Goal: Task Accomplishment & Management: Manage account settings

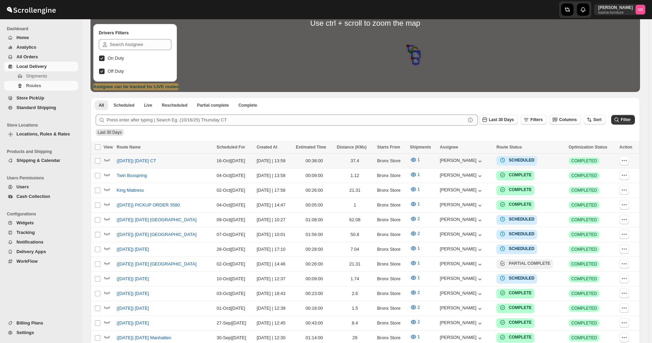
scroll to position [137, 0]
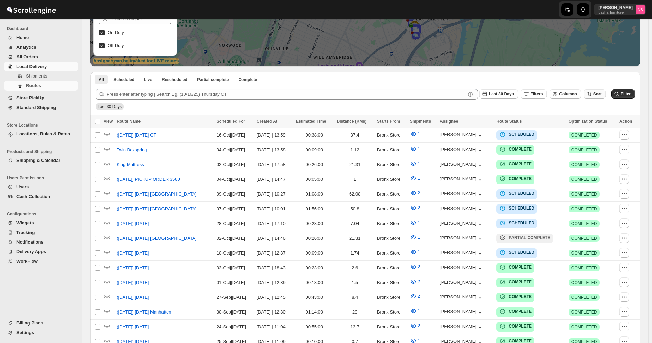
click at [597, 92] on button "Sort" at bounding box center [595, 94] width 22 height 10
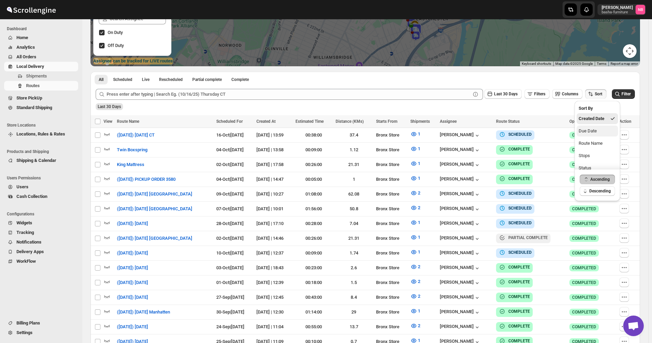
click at [594, 134] on button "Due Date" at bounding box center [597, 130] width 41 height 11
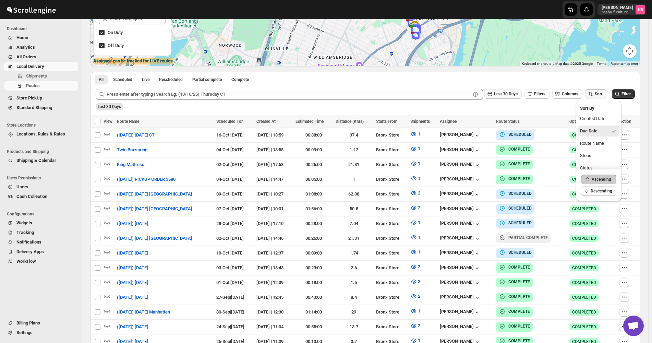
click at [504, 90] on button "Last 30 Days" at bounding box center [502, 94] width 37 height 10
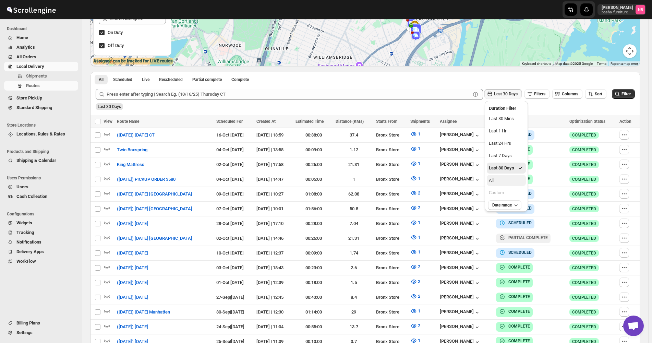
click at [496, 180] on button "All" at bounding box center [506, 180] width 39 height 11
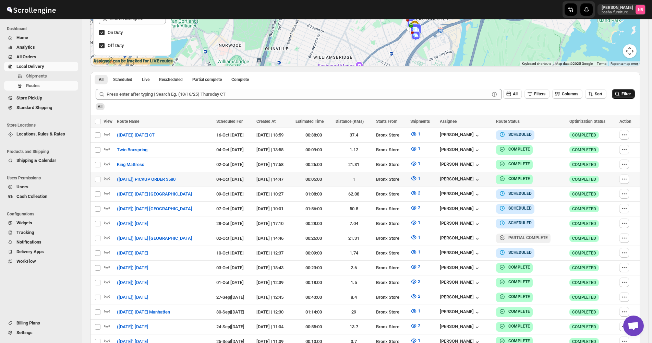
click at [631, 96] on span "Filter" at bounding box center [626, 94] width 9 height 5
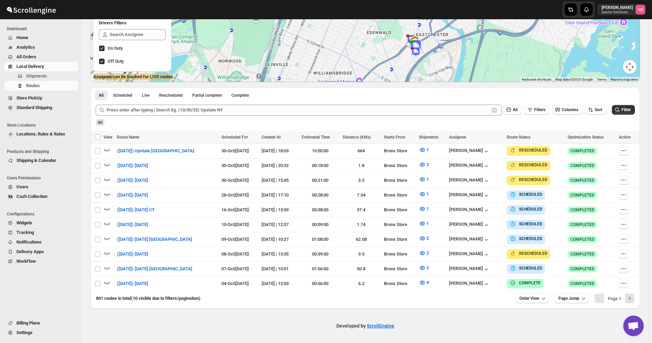
scroll to position [118, 0]
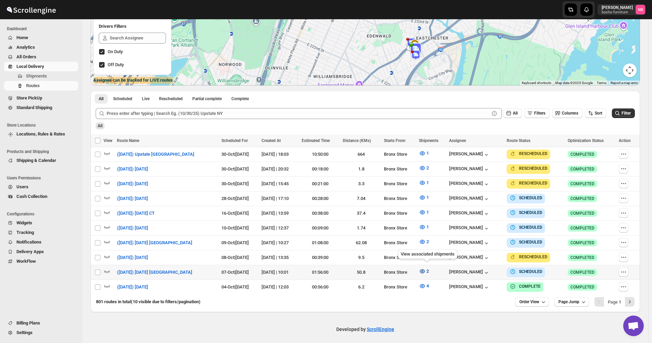
click at [423, 270] on icon "button" at bounding box center [422, 271] width 2 height 2
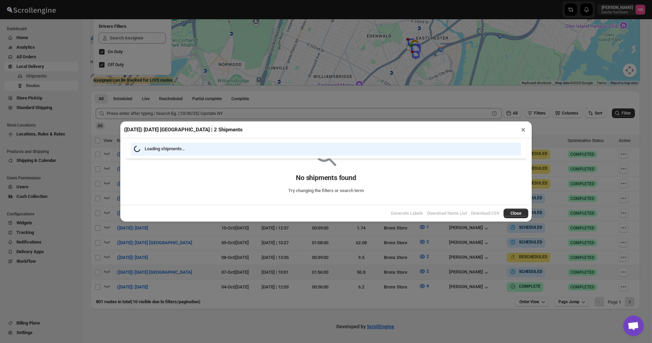
scroll to position [115, 0]
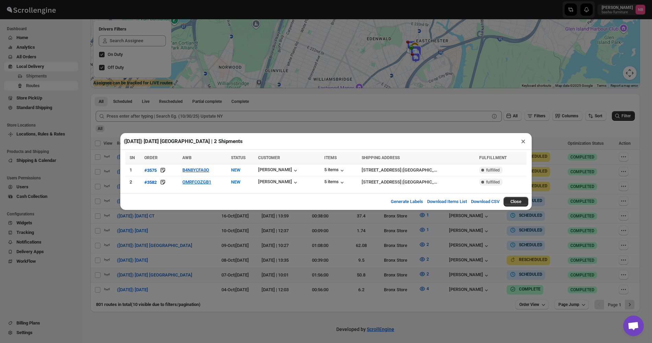
click at [31, 57] on div "([DATE]) [DATE] [GEOGRAPHIC_DATA] | 2 Shipments × SN ORDER AWB STATUS CUSTOMER …" at bounding box center [326, 171] width 652 height 343
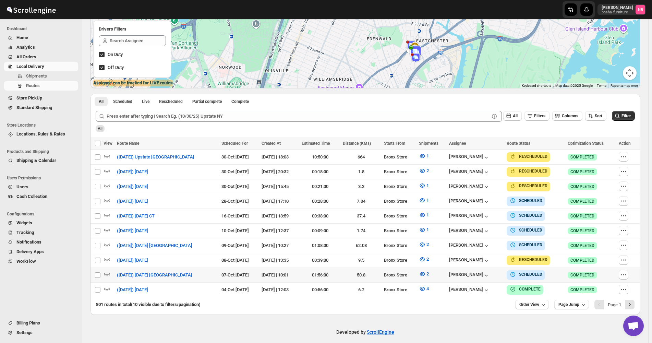
click at [31, 57] on span "All Orders" at bounding box center [26, 56] width 20 height 5
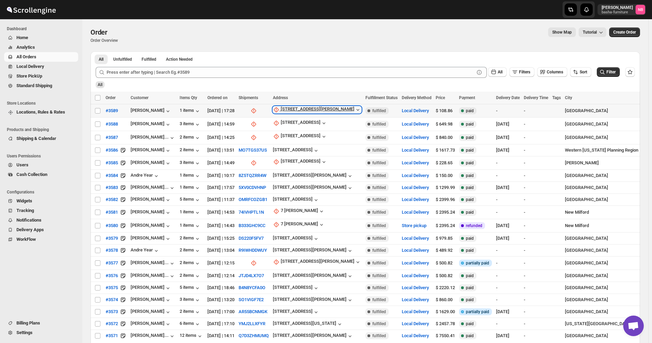
click at [313, 107] on div "[STREET_ADDRESS][PERSON_NAME]" at bounding box center [318, 109] width 74 height 7
click at [312, 145] on span "Update manually" at bounding box center [307, 146] width 33 height 5
select select "US"
select select "[US_STATE]"
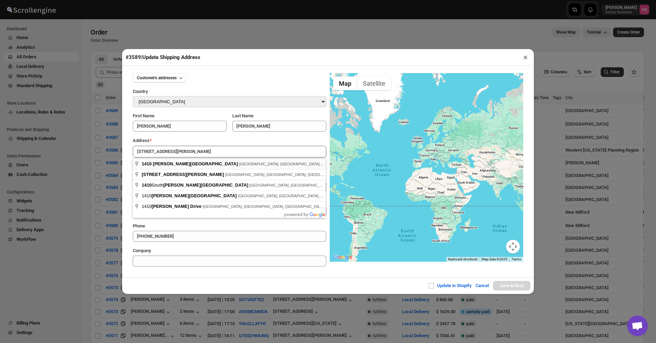
type input "[STREET_ADDRESS][PERSON_NAME]"
type input "[GEOGRAPHIC_DATA]"
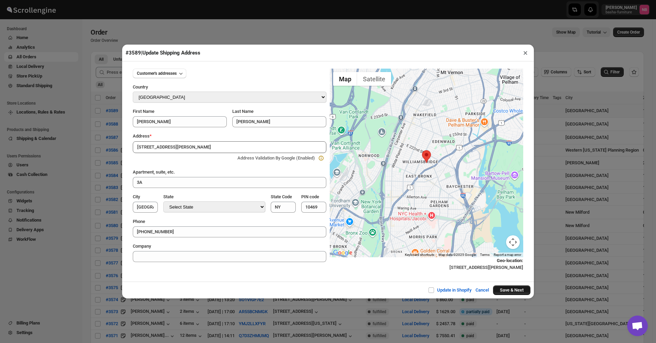
click at [509, 289] on button "Save & Next" at bounding box center [511, 290] width 37 height 10
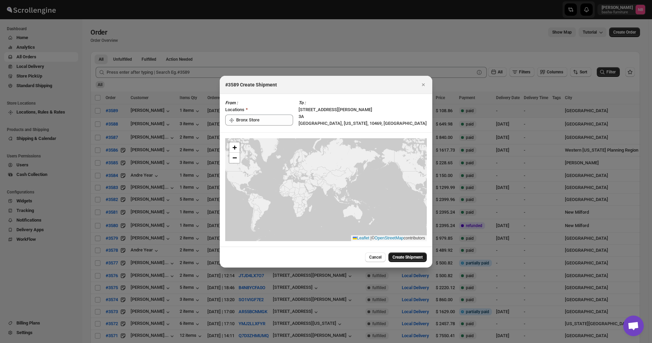
click at [403, 256] on span "Create Shipment" at bounding box center [408, 256] width 30 height 5
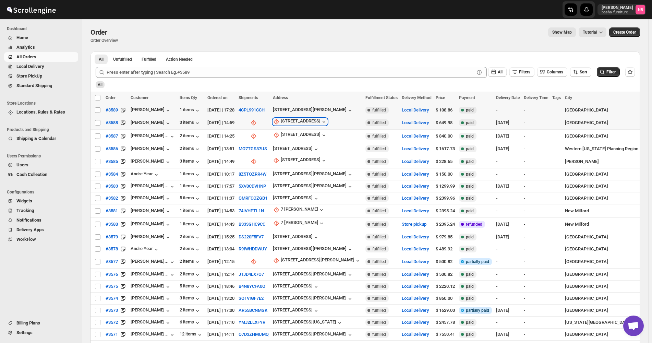
click at [300, 119] on div "[STREET_ADDRESS]" at bounding box center [301, 121] width 40 height 7
click at [293, 160] on icon "button" at bounding box center [289, 158] width 7 height 7
select select "US"
select select "[US_STATE]"
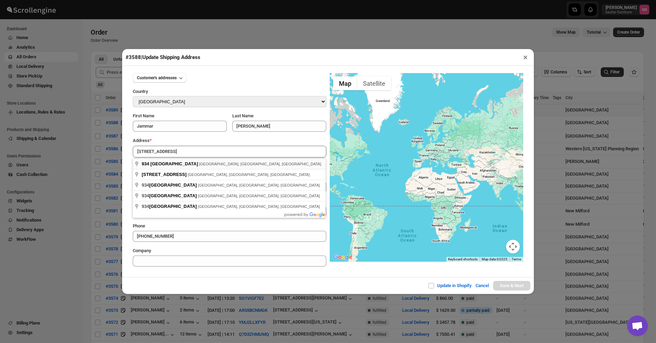
type input "[STREET_ADDRESS]"
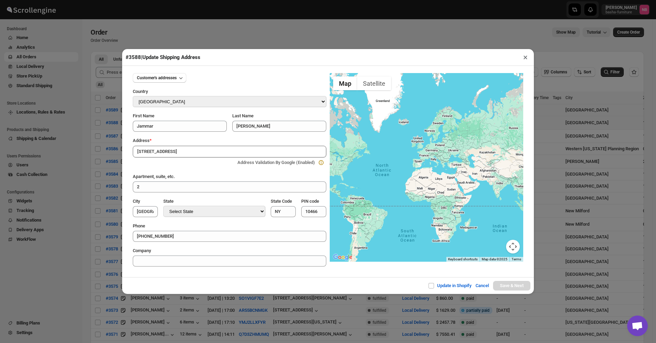
type input "[GEOGRAPHIC_DATA]"
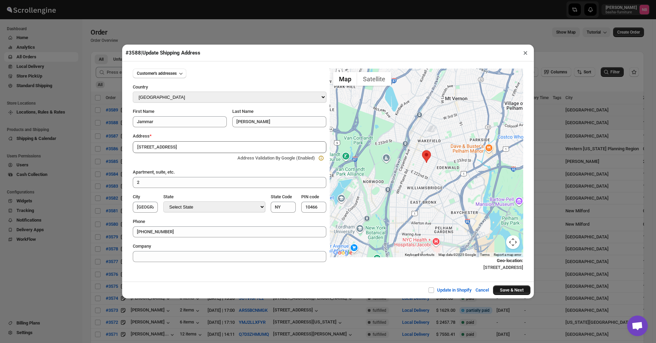
click at [506, 288] on button "Save & Next" at bounding box center [511, 290] width 37 height 10
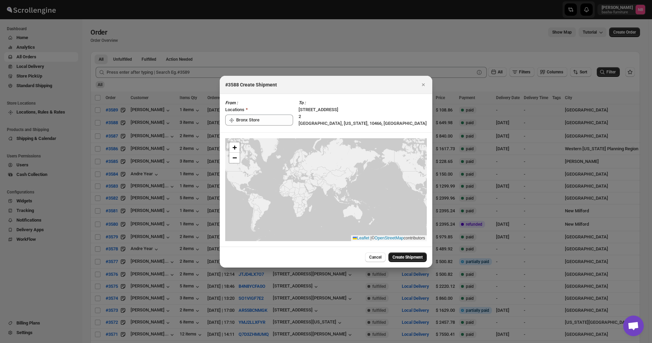
click at [397, 255] on span "Create Shipment" at bounding box center [408, 256] width 30 height 5
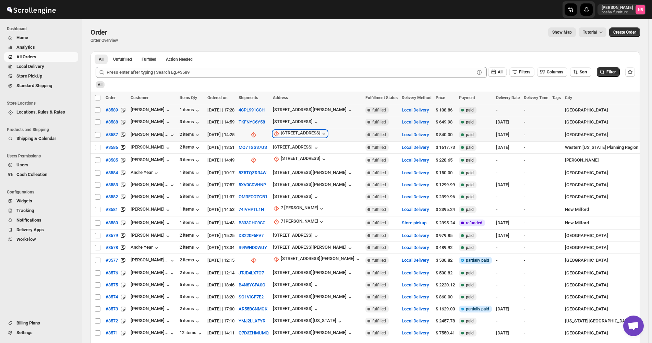
click at [321, 135] on icon "button" at bounding box center [324, 133] width 7 height 7
click at [313, 170] on span "Update manually" at bounding box center [305, 169] width 33 height 5
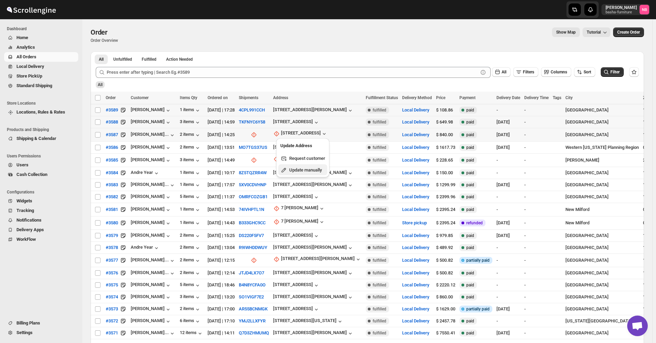
select select "US"
select select "[US_STATE]"
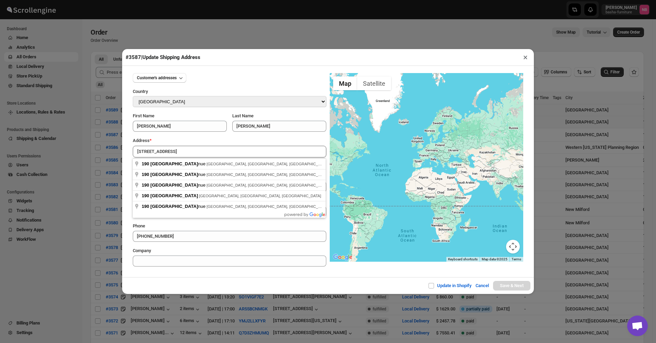
type input "[STREET_ADDRESS]"
type input "[GEOGRAPHIC_DATA]"
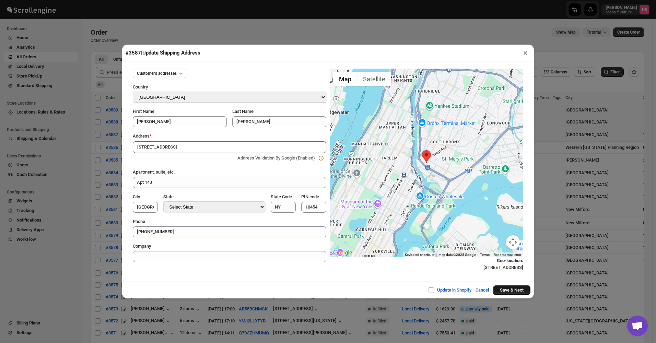
click at [528, 291] on button "Save & Next" at bounding box center [511, 290] width 37 height 10
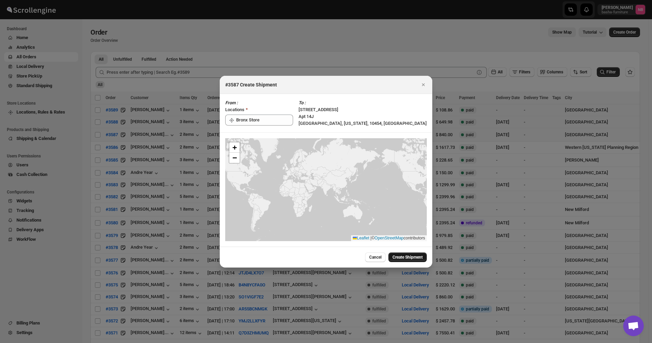
click at [401, 258] on span "Create Shipment" at bounding box center [408, 256] width 30 height 5
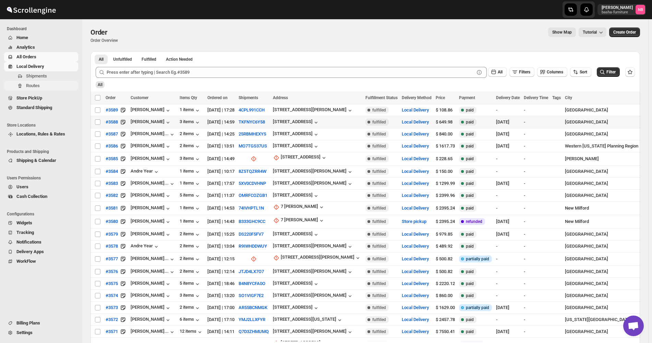
click at [48, 87] on span "Routes" at bounding box center [51, 85] width 51 height 7
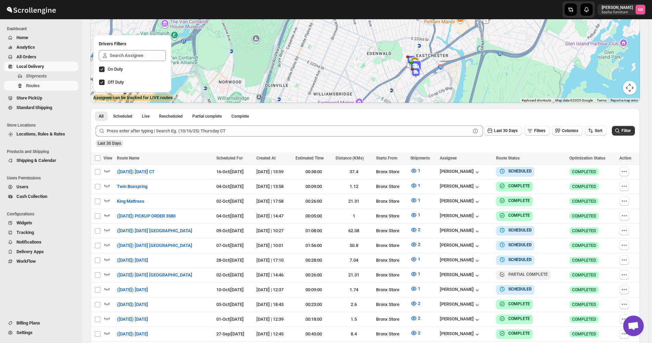
scroll to position [171, 0]
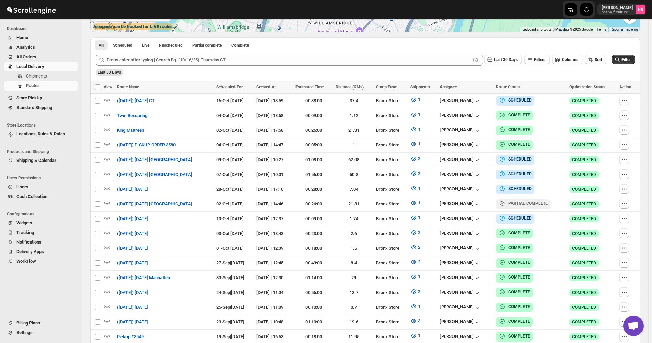
click at [594, 62] on icon "button" at bounding box center [590, 59] width 7 height 7
click at [594, 97] on div "Due Date" at bounding box center [588, 96] width 18 height 7
click at [503, 59] on span "Last 30 Days" at bounding box center [506, 59] width 24 height 5
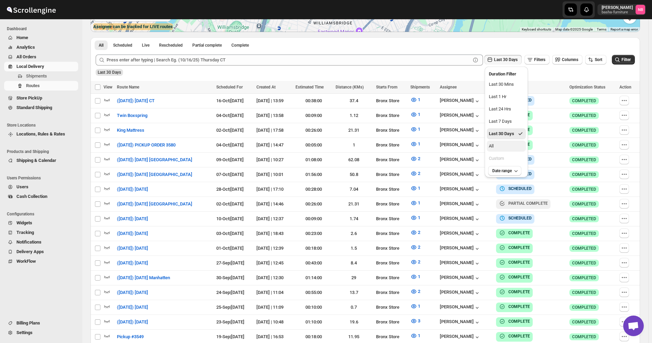
click at [493, 142] on button "All" at bounding box center [506, 146] width 39 height 11
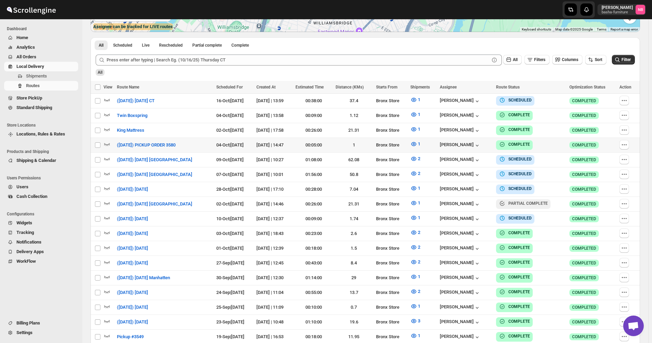
click at [617, 66] on div "All" at bounding box center [364, 70] width 541 height 12
click at [621, 60] on icon "submit" at bounding box center [617, 59] width 7 height 7
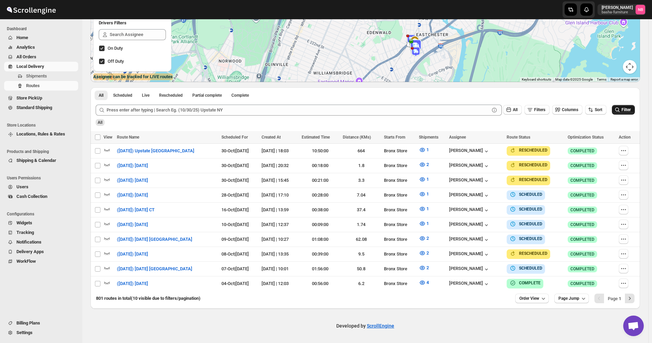
scroll to position [118, 0]
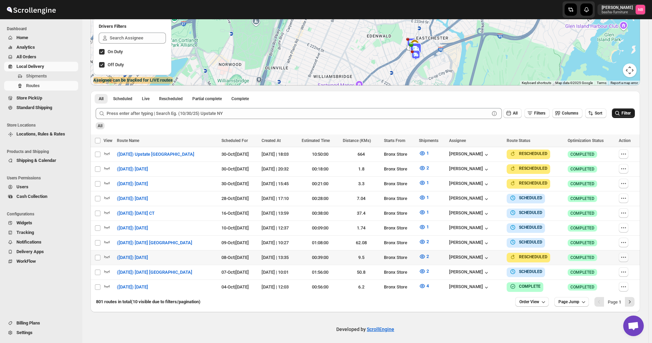
click at [627, 255] on icon "button" at bounding box center [623, 257] width 7 height 7
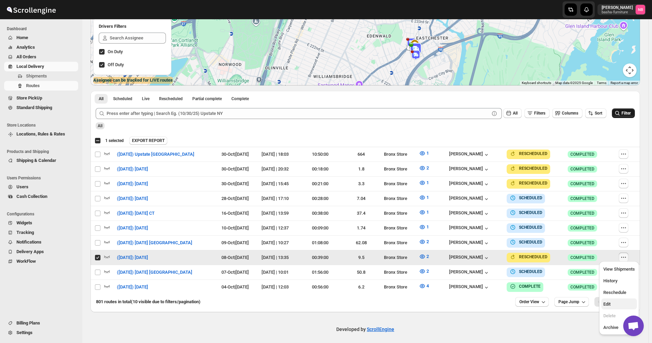
click at [609, 302] on span "Edit" at bounding box center [606, 303] width 7 height 5
checkbox input "false"
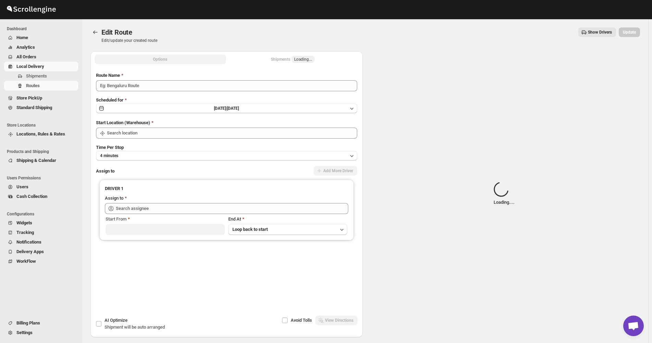
type input "([DATE]) [DATE]"
type input "Bronx Store"
type input "[PERSON_NAME] ([EMAIL_ADDRESS][DOMAIN_NAME])"
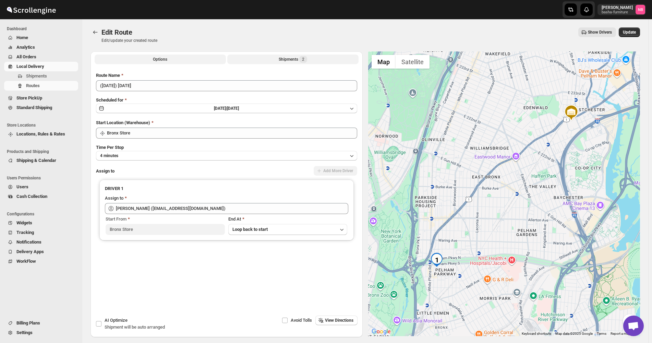
click at [297, 60] on div "Shipments 2" at bounding box center [293, 59] width 28 height 7
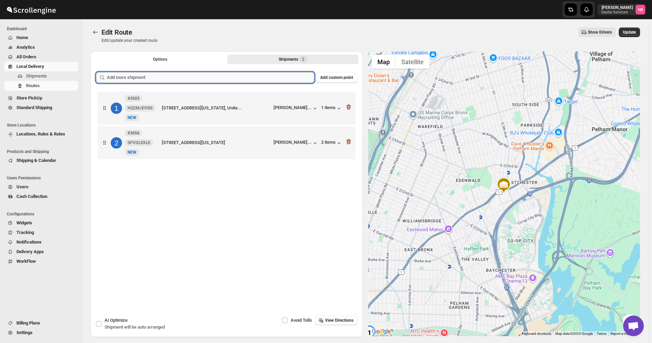
click at [266, 82] on input "text" at bounding box center [210, 77] width 207 height 11
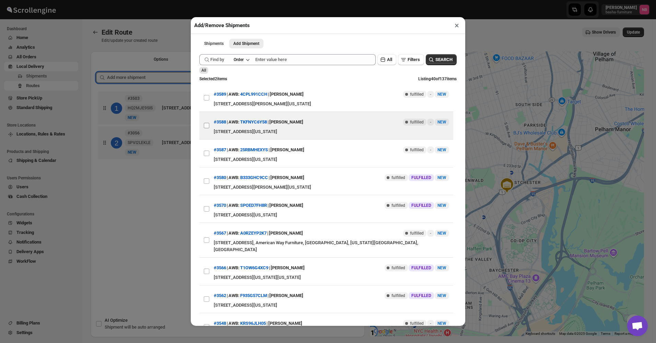
click at [205, 126] on input "View details for 68e3cd4802c94fc1c02c5eba" at bounding box center [206, 125] width 5 height 5
checkbox input "true"
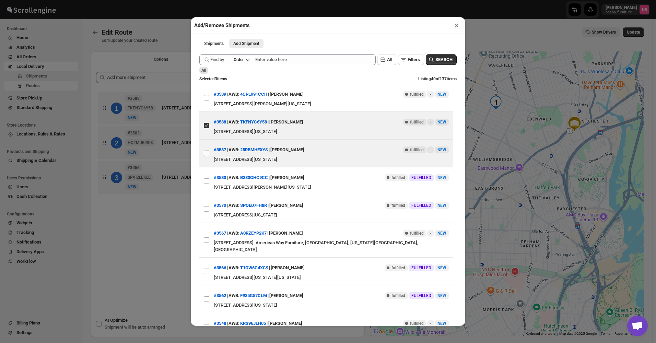
click at [204, 154] on input "View details for 68e3cd4e02c94fc1c02c5ebd" at bounding box center [206, 153] width 5 height 5
checkbox input "true"
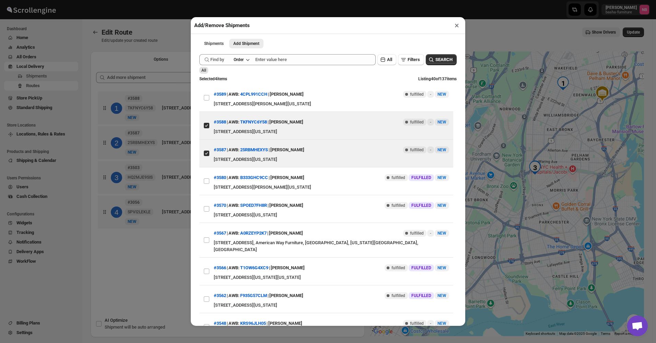
click at [172, 262] on div "Add/Remove Shipments × Shipments Add Shipment More views Shipments Add Shipment…" at bounding box center [328, 171] width 656 height 343
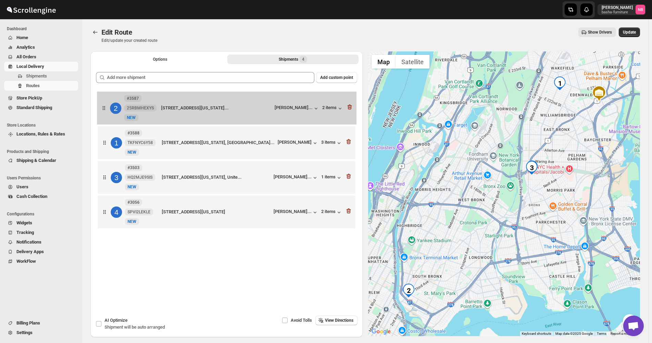
drag, startPoint x: 277, startPoint y: 148, endPoint x: 276, endPoint y: 111, distance: 37.0
click at [276, 111] on div "1 #3588 TKFNYC6Y58 New [GEOGRAPHIC_DATA][STREET_ADDRESS], 2, [GEOGRAPHIC_DATA],…" at bounding box center [226, 161] width 261 height 142
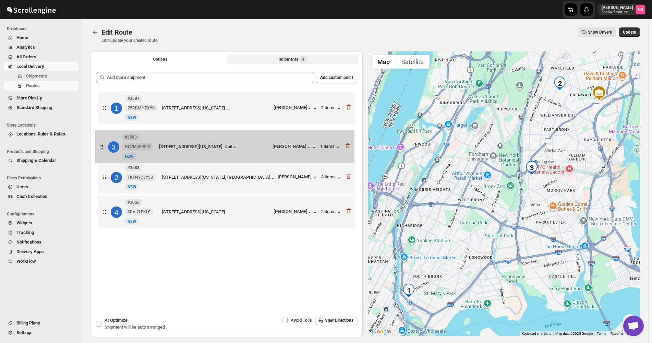
drag, startPoint x: 266, startPoint y: 189, endPoint x: 261, endPoint y: 142, distance: 46.9
click at [262, 146] on div "1 #3587 25RBMHEXYS [GEOGRAPHIC_DATA][STREET_ADDRESS], [GEOGRAPHIC_DATA], [GEOGR…" at bounding box center [226, 161] width 261 height 142
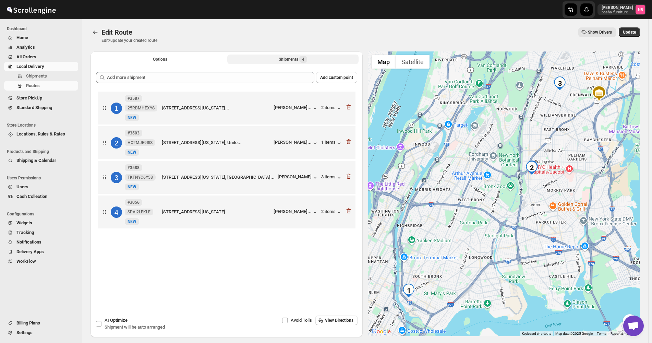
drag, startPoint x: 258, startPoint y: 213, endPoint x: 256, endPoint y: 170, distance: 42.5
click at [256, 171] on div "1 #3587 25RBMHEXYS [GEOGRAPHIC_DATA][STREET_ADDRESS], [GEOGRAPHIC_DATA], [GEOGR…" at bounding box center [226, 161] width 261 height 142
click at [640, 33] on button "Update" at bounding box center [629, 32] width 21 height 10
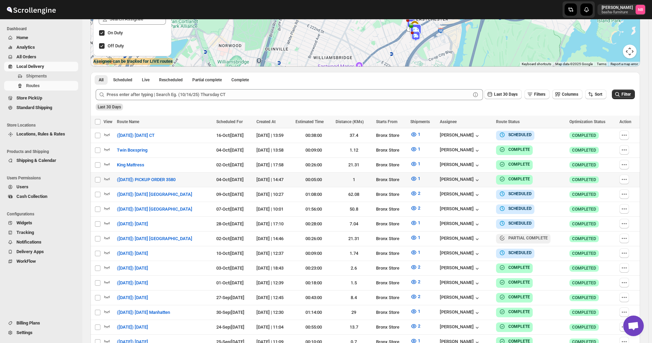
scroll to position [137, 0]
click at [595, 88] on div "Last 30 Days Filters Columns Sort" at bounding box center [544, 92] width 125 height 13
click at [595, 98] on button "Sort" at bounding box center [595, 94] width 21 height 10
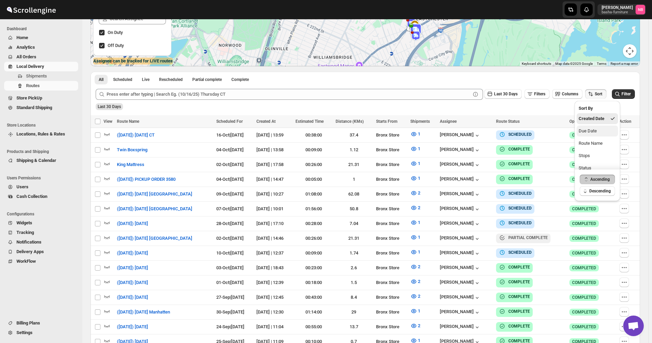
click at [591, 136] on button "Due Date" at bounding box center [597, 130] width 41 height 11
click at [493, 96] on icon "button" at bounding box center [490, 94] width 7 height 7
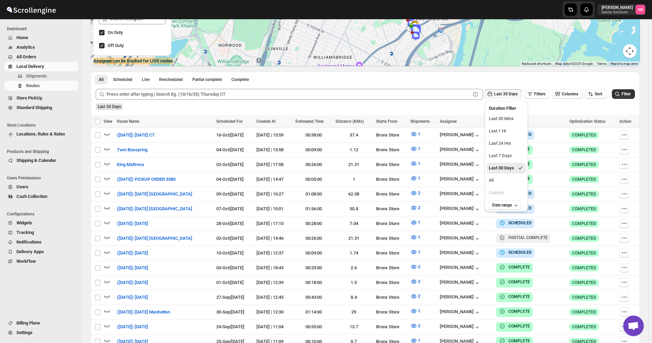
click at [497, 179] on button "All" at bounding box center [506, 180] width 39 height 11
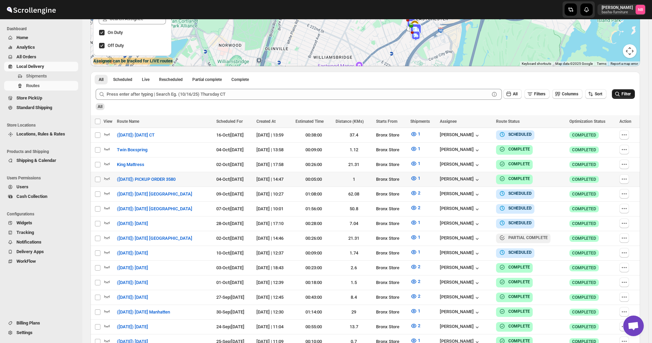
click at [628, 94] on span "Filter" at bounding box center [626, 94] width 9 height 5
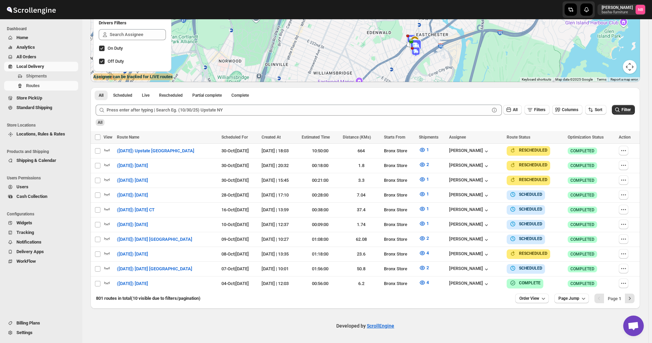
scroll to position [118, 0]
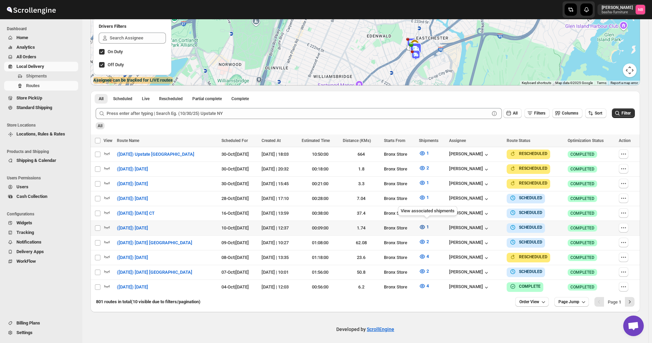
click at [425, 226] on icon "button" at bounding box center [422, 227] width 7 height 7
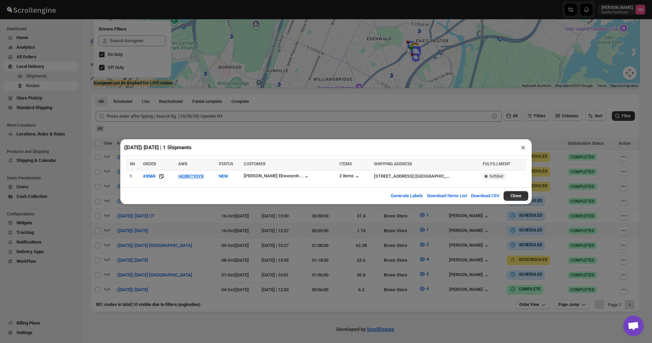
click at [387, 256] on div "([DATE]) [DATE] | 1 Shipments × SN ORDER AWB STATUS CUSTOMER ITEMS SHIPPING ADD…" at bounding box center [326, 171] width 652 height 343
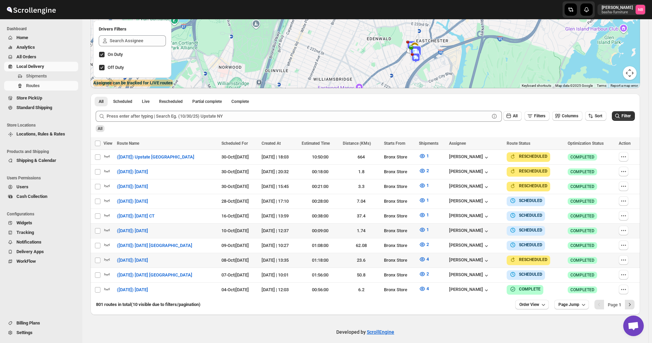
scroll to position [118, 0]
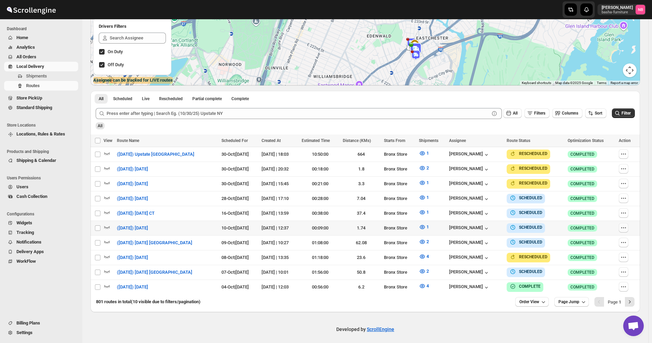
click at [625, 227] on icon "button" at bounding box center [623, 227] width 7 height 7
checkbox input "true"
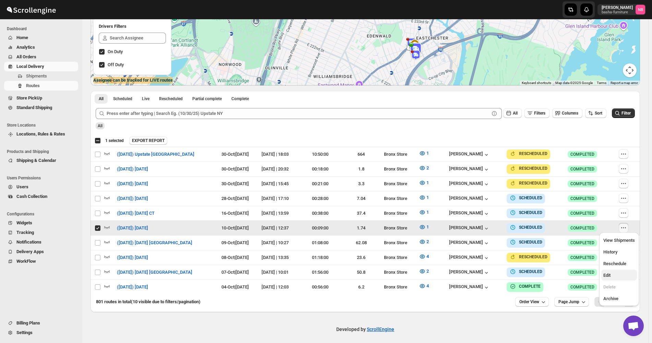
click at [619, 277] on span "Edit" at bounding box center [619, 275] width 32 height 7
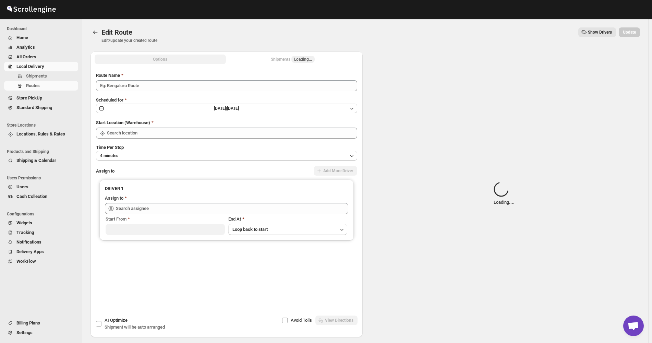
type input "([DATE]) [DATE]"
type input "Bronx Store"
type input "[PERSON_NAME] ([EMAIL_ADDRESS][DOMAIN_NAME])"
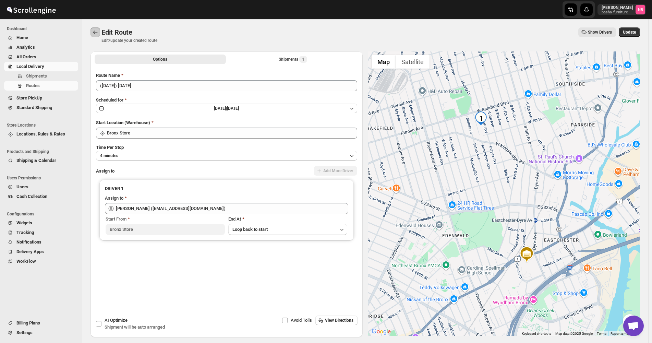
click at [93, 34] on icon "Routes" at bounding box center [95, 32] width 7 height 7
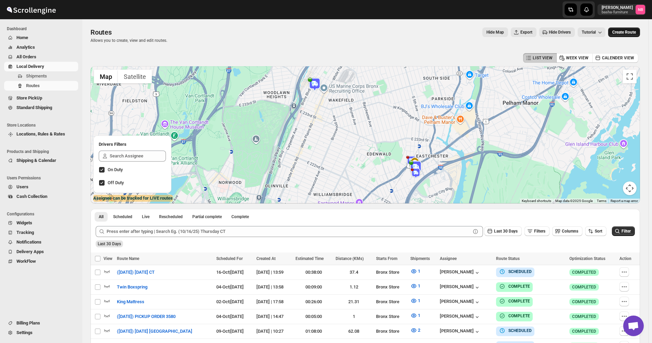
click at [633, 35] on button "Create Route" at bounding box center [624, 32] width 32 height 10
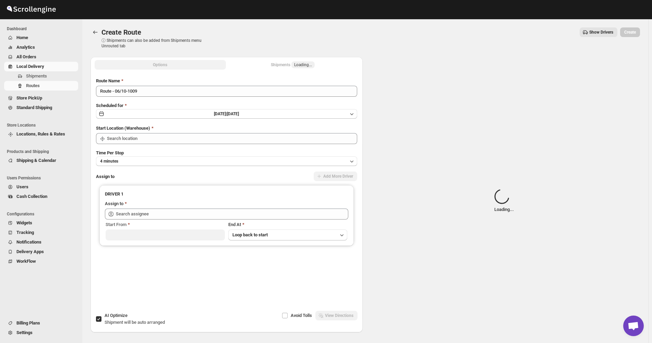
type input "Not Available"
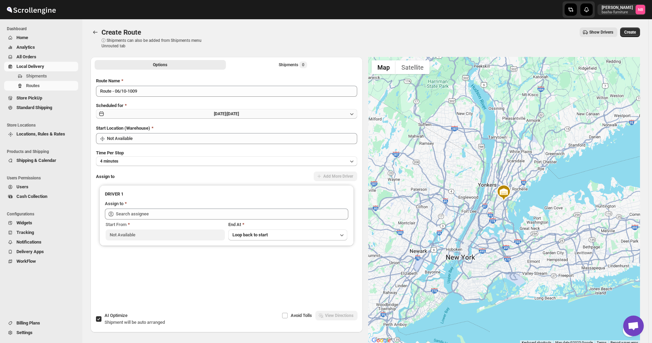
click at [286, 112] on button "[DATE] | [DATE]" at bounding box center [226, 114] width 261 height 10
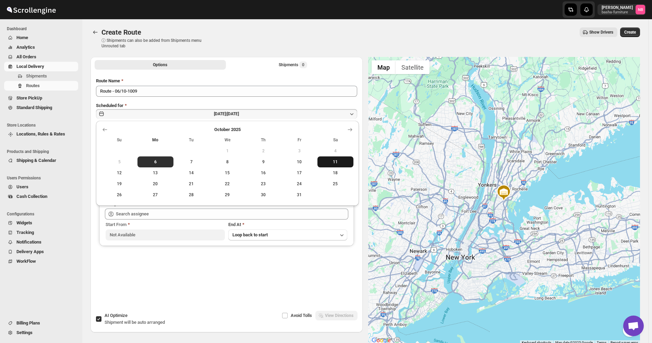
click at [339, 162] on span "11" at bounding box center [335, 161] width 31 height 5
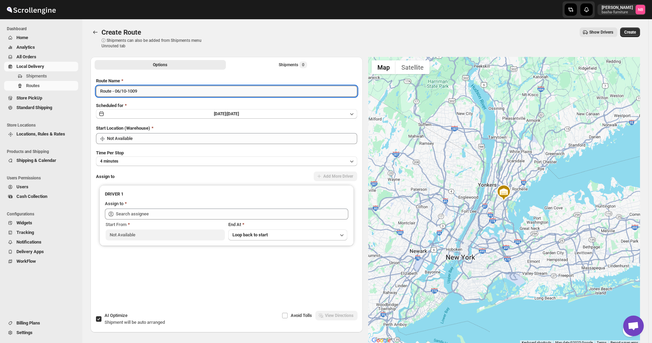
click at [207, 89] on input "Route - 06/10-1009" at bounding box center [226, 91] width 261 height 11
type input "([DATE]) [DATE]"
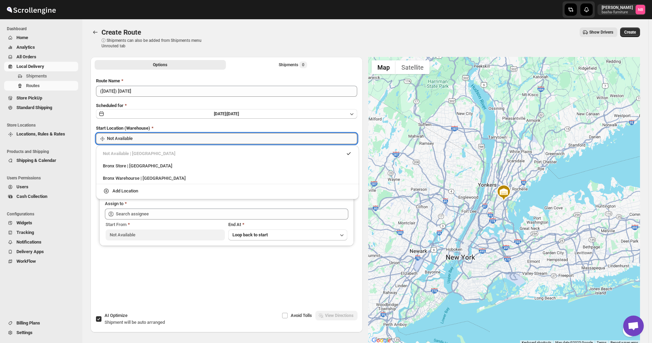
click at [184, 140] on input "Not Available" at bounding box center [232, 138] width 250 height 11
click at [168, 159] on div "Not Available | [GEOGRAPHIC_DATA]" at bounding box center [227, 153] width 257 height 11
click at [166, 165] on div "Bronx Store | [GEOGRAPHIC_DATA]" at bounding box center [227, 166] width 249 height 7
type input "Bronx Store"
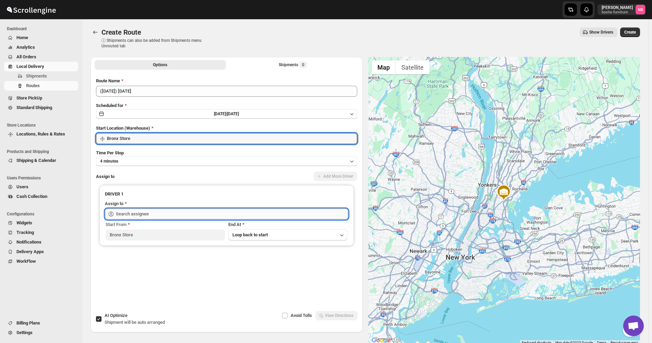
click at [158, 213] on input "text" at bounding box center [232, 213] width 232 height 11
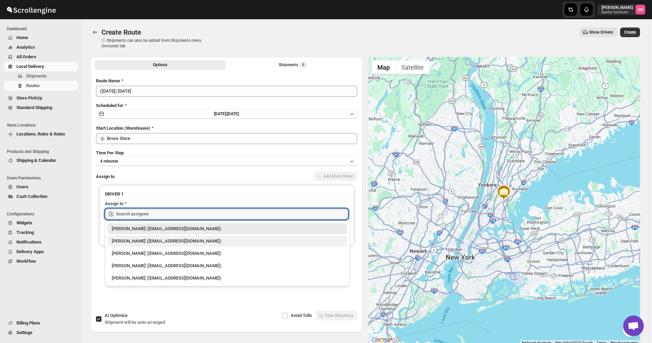
click at [153, 238] on div "[PERSON_NAME] ([EMAIL_ADDRESS][DOMAIN_NAME])" at bounding box center [227, 241] width 231 height 7
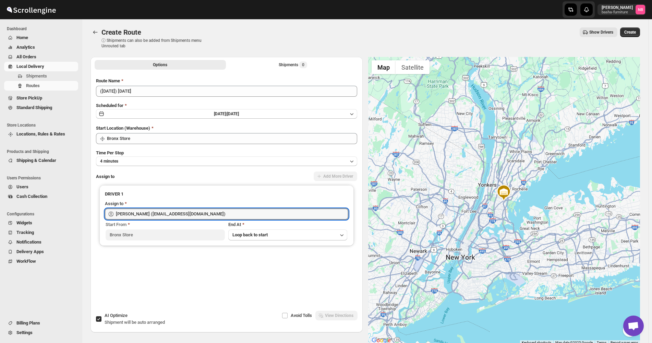
type input "[PERSON_NAME] ([EMAIL_ADDRESS][DOMAIN_NAME])"
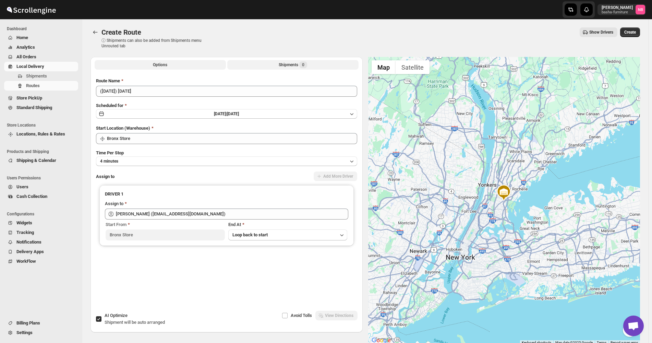
click at [281, 67] on div "Shipments 0" at bounding box center [293, 64] width 28 height 7
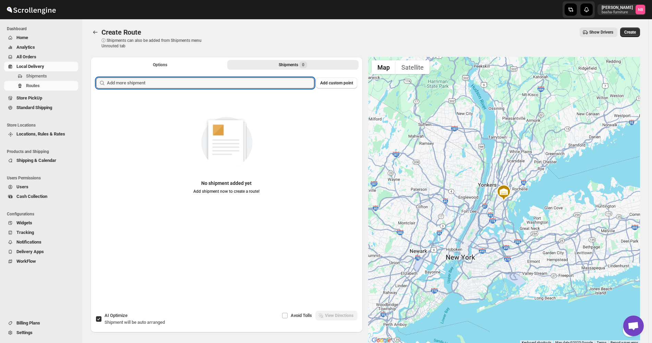
click at [258, 84] on input "text" at bounding box center [210, 82] width 207 height 11
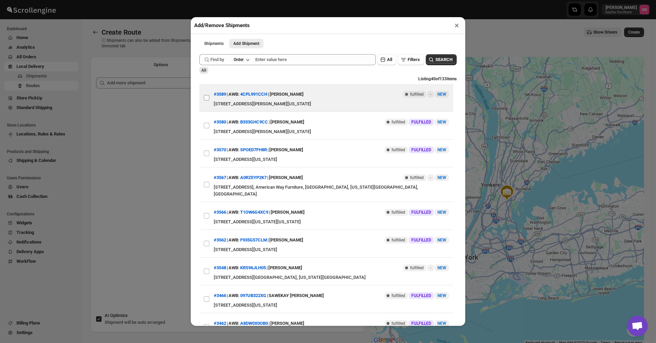
click at [207, 99] on input "View details for 68e3cd4102c94fc1c02c5eb9" at bounding box center [206, 97] width 5 height 5
checkbox input "true"
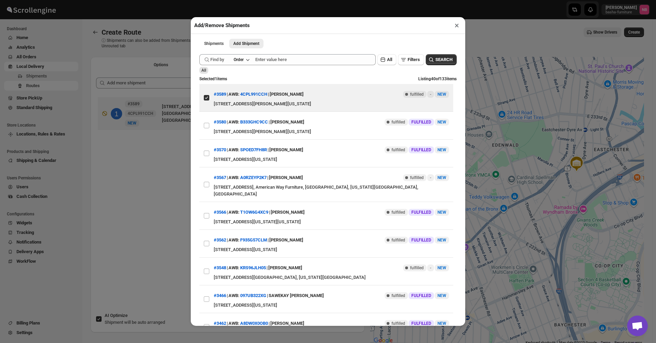
click at [159, 163] on div "Add/Remove Shipments × Shipments Add Shipment More views Shipments Add Shipment…" at bounding box center [328, 171] width 656 height 343
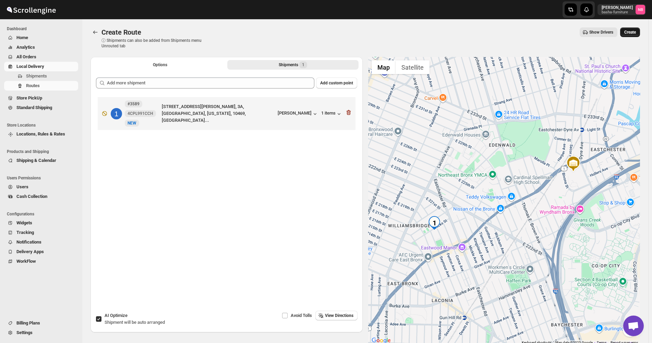
click at [633, 29] on button "Create" at bounding box center [630, 32] width 20 height 10
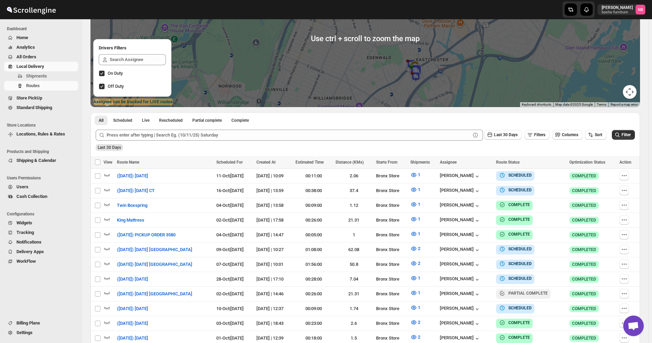
scroll to position [103, 0]
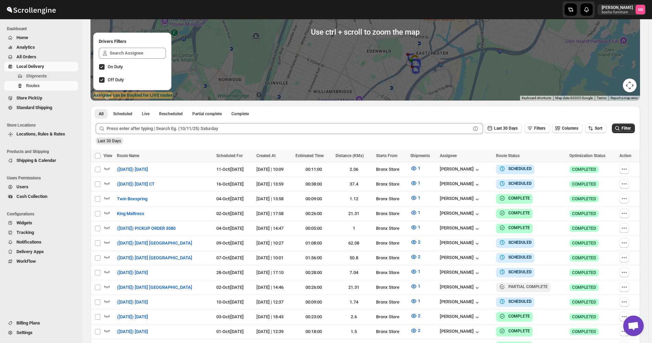
click at [603, 121] on div "Last 30 Days Filters Columns Sort" at bounding box center [544, 127] width 125 height 13
click at [599, 133] on button "Sort" at bounding box center [595, 128] width 21 height 10
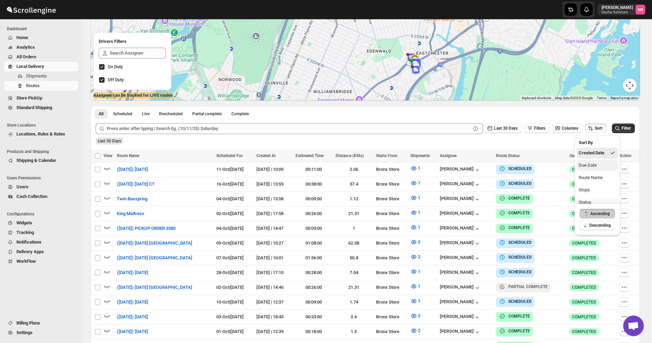
click at [590, 165] on div "Due Date" at bounding box center [588, 165] width 18 height 7
click at [498, 131] on span "Last 30 Days" at bounding box center [506, 128] width 24 height 5
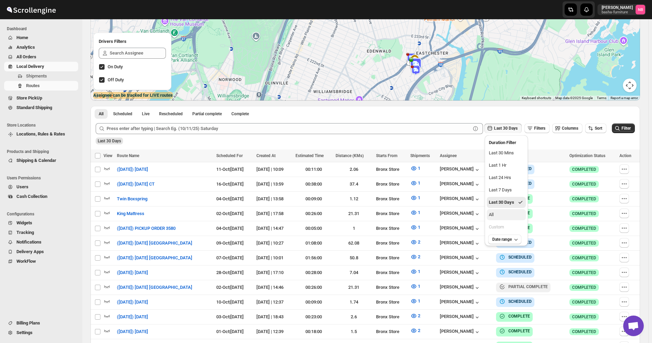
click at [495, 215] on button "All" at bounding box center [506, 214] width 39 height 11
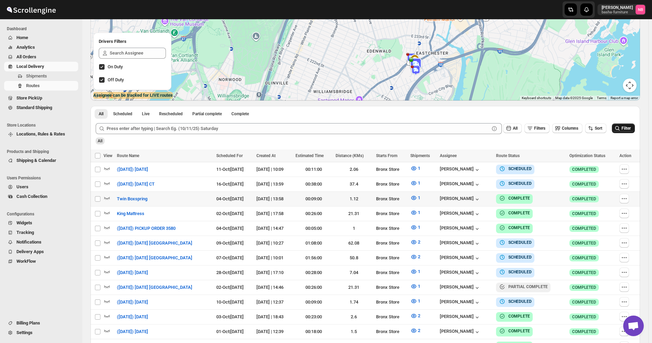
click at [621, 130] on icon "submit" at bounding box center [617, 128] width 7 height 7
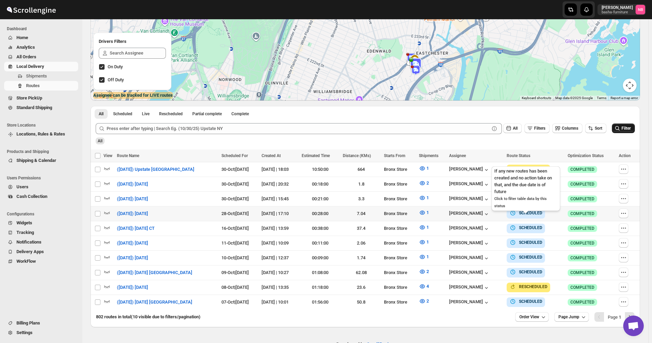
scroll to position [118, 0]
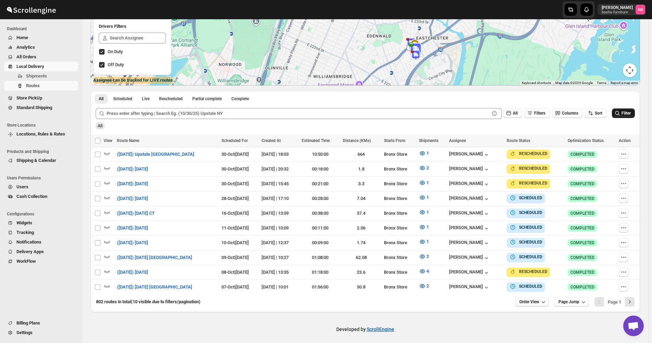
click at [538, 302] on button "Order View" at bounding box center [532, 302] width 34 height 10
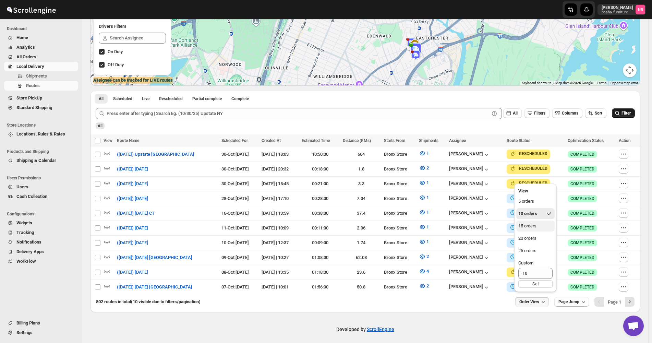
click at [536, 227] on div "15 orders" at bounding box center [527, 226] width 18 height 7
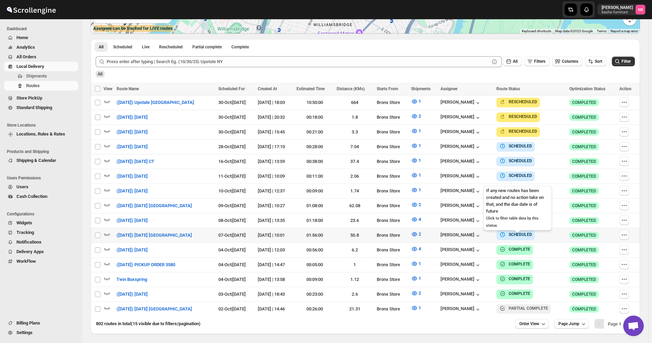
scroll to position [171, 0]
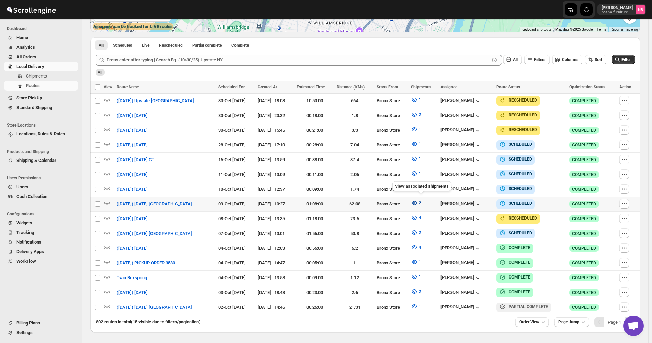
click at [418, 200] on icon "button" at bounding box center [414, 203] width 7 height 7
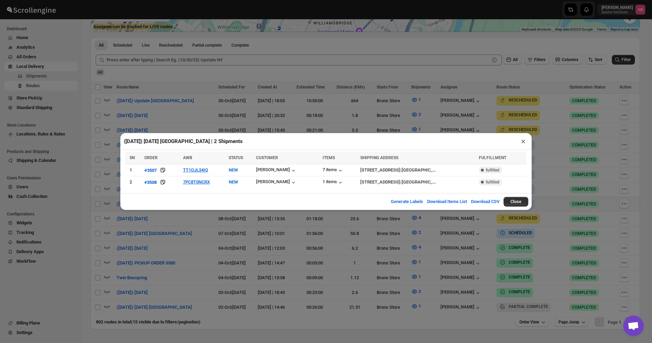
click at [293, 247] on div "([DATE]) [DATE] [GEOGRAPHIC_DATA] | 2 Shipments × SN ORDER AWB STATUS CUSTOMER …" at bounding box center [326, 171] width 652 height 343
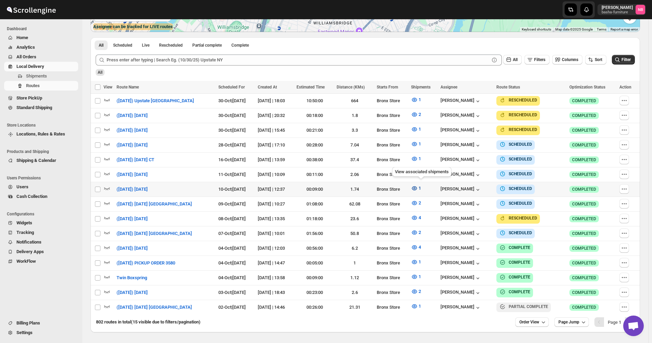
click at [416, 183] on button "1" at bounding box center [416, 188] width 18 height 11
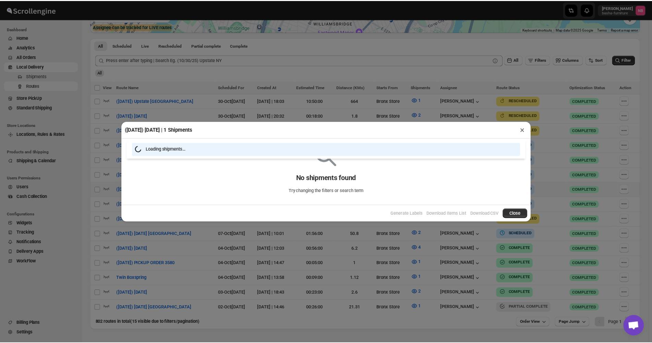
click at [394, 240] on div "([DATE]) [DATE] | 1 Shipments × Loading shipments… No shipments found Try chang…" at bounding box center [328, 171] width 656 height 343
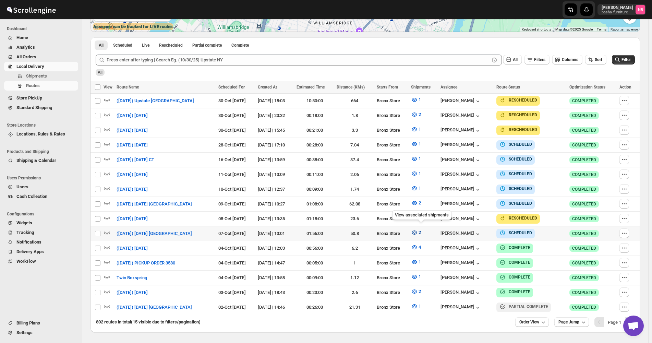
click at [416, 231] on icon "button" at bounding box center [414, 232] width 2 height 2
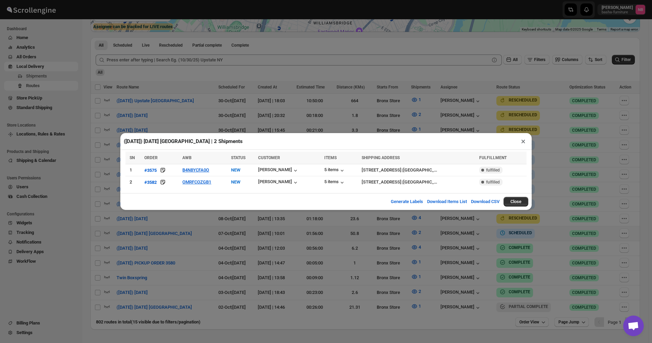
click at [244, 234] on div "([DATE]) [DATE] [GEOGRAPHIC_DATA] | 2 Shipments × SN ORDER AWB STATUS CUSTOMER …" at bounding box center [326, 171] width 652 height 343
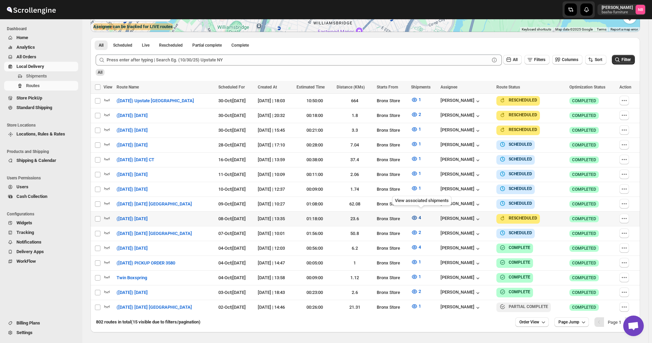
click at [419, 219] on button "4" at bounding box center [416, 217] width 18 height 11
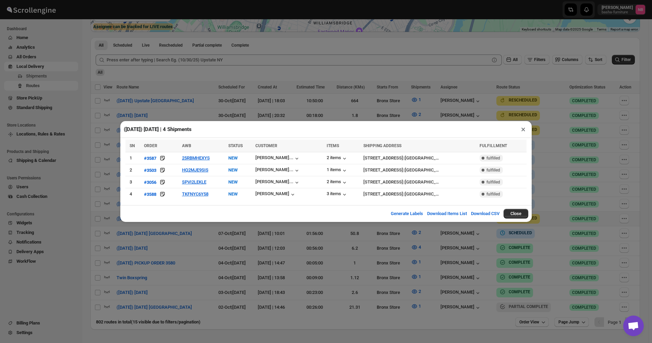
click at [236, 243] on div "([DATE]) [DATE] | 4 Shipments × SN ORDER AWB STATUS CUSTOMER ITEMS SHIPPING ADD…" at bounding box center [326, 171] width 652 height 343
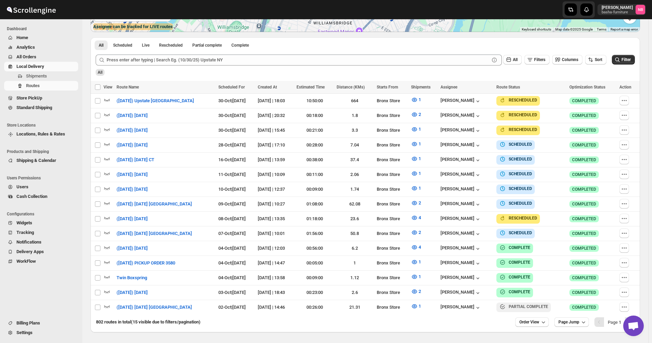
click at [645, 99] on div "Routes. This page is ready Routes Allows you to create, view and edit routes. H…" at bounding box center [365, 90] width 566 height 484
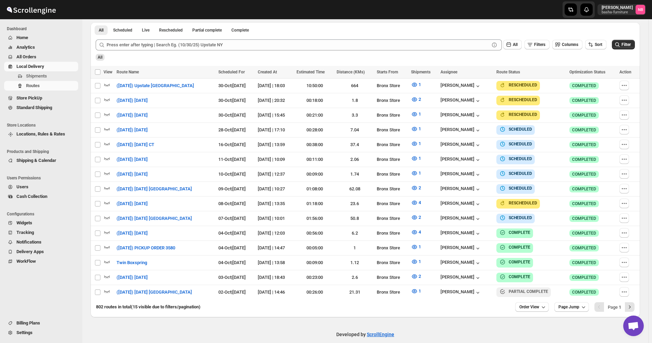
scroll to position [190, 0]
